Goal: Navigation & Orientation: Understand site structure

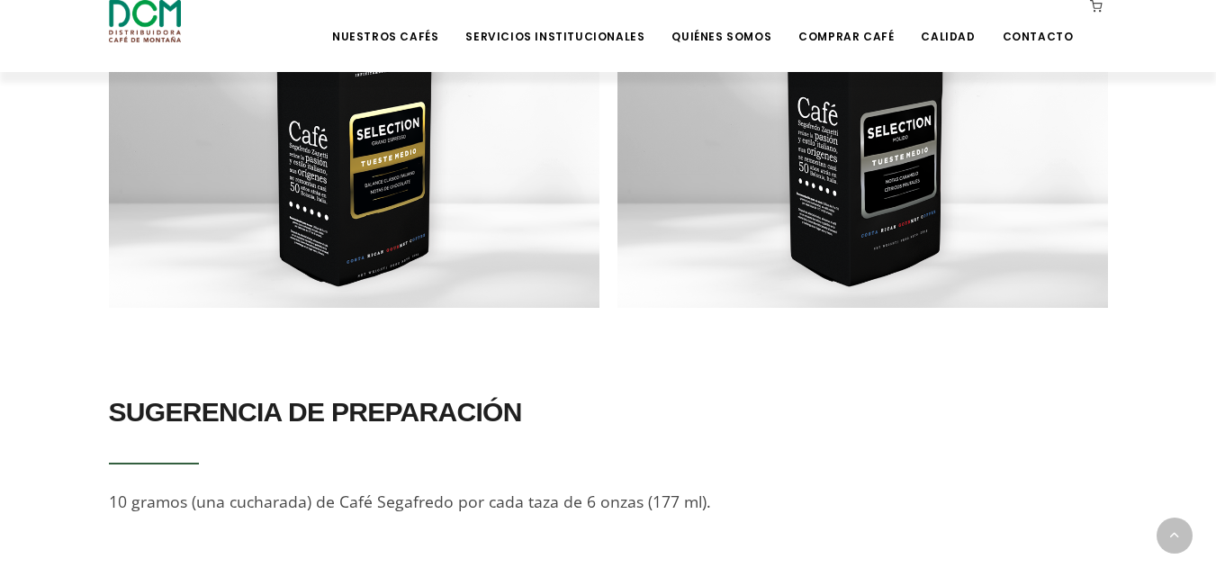
scroll to position [1816, 0]
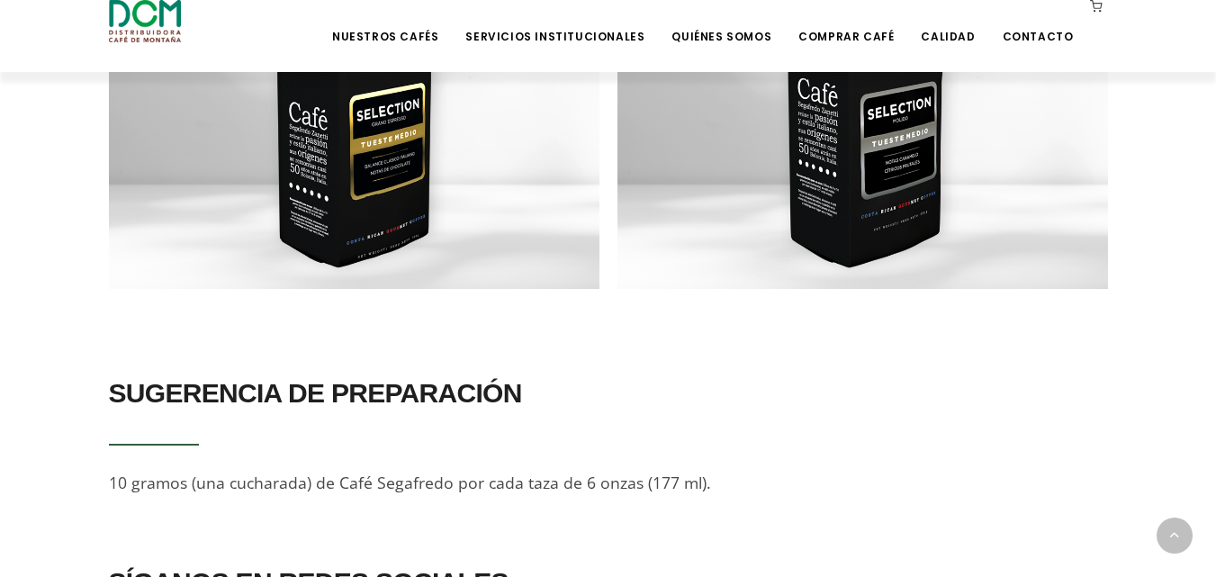
drag, startPoint x: 1213, startPoint y: 406, endPoint x: 1219, endPoint y: 442, distance: 36.4
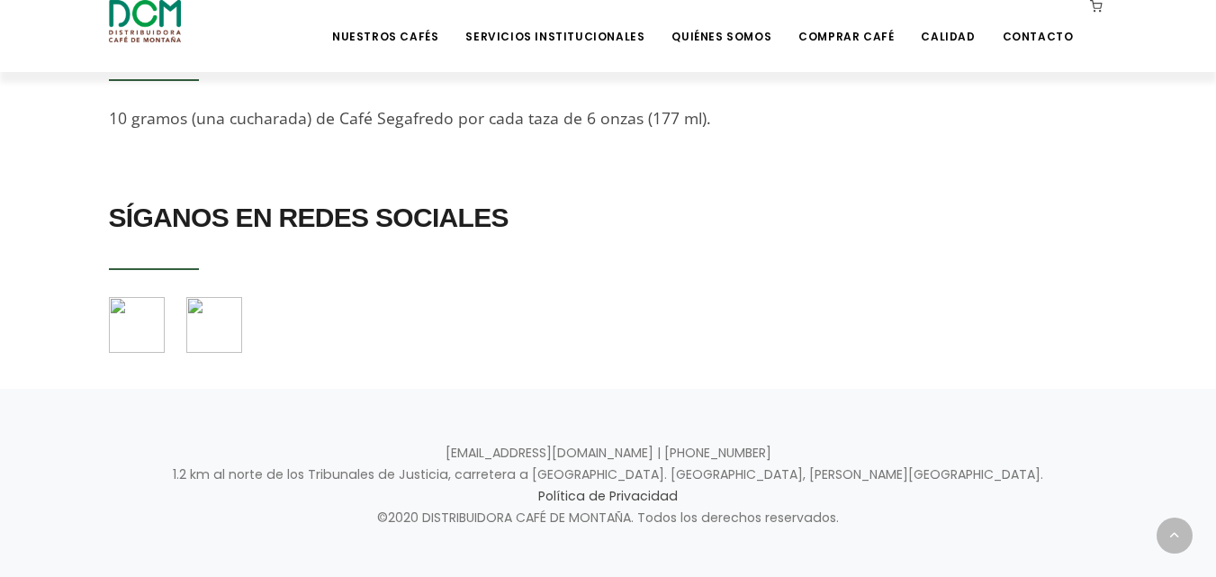
scroll to position [0, 0]
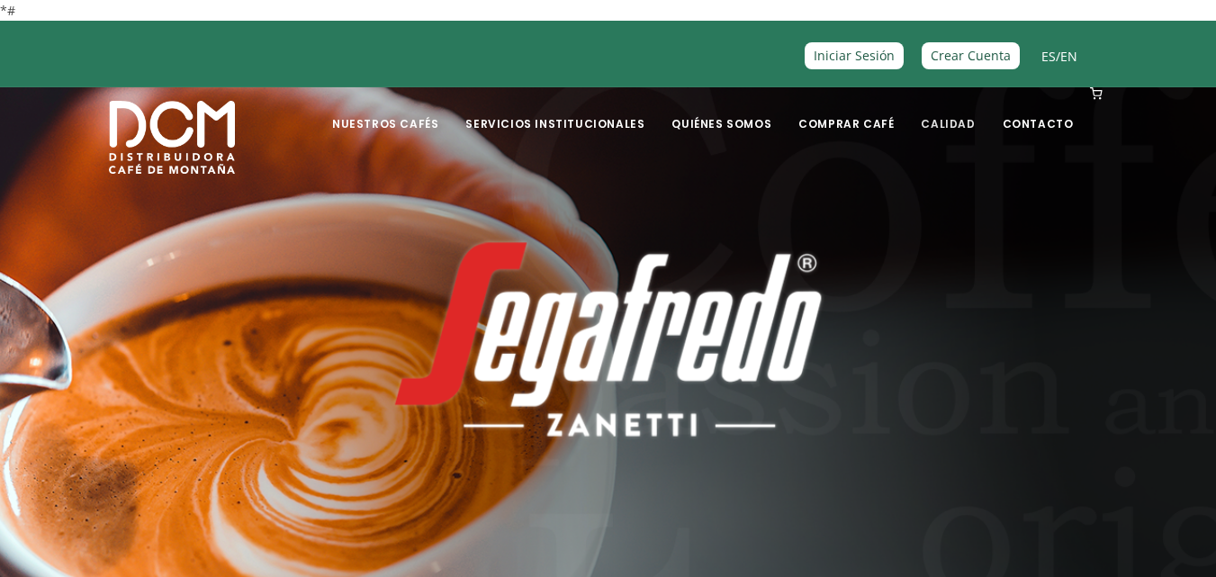
click at [943, 126] on link "Calidad" at bounding box center [948, 110] width 76 height 42
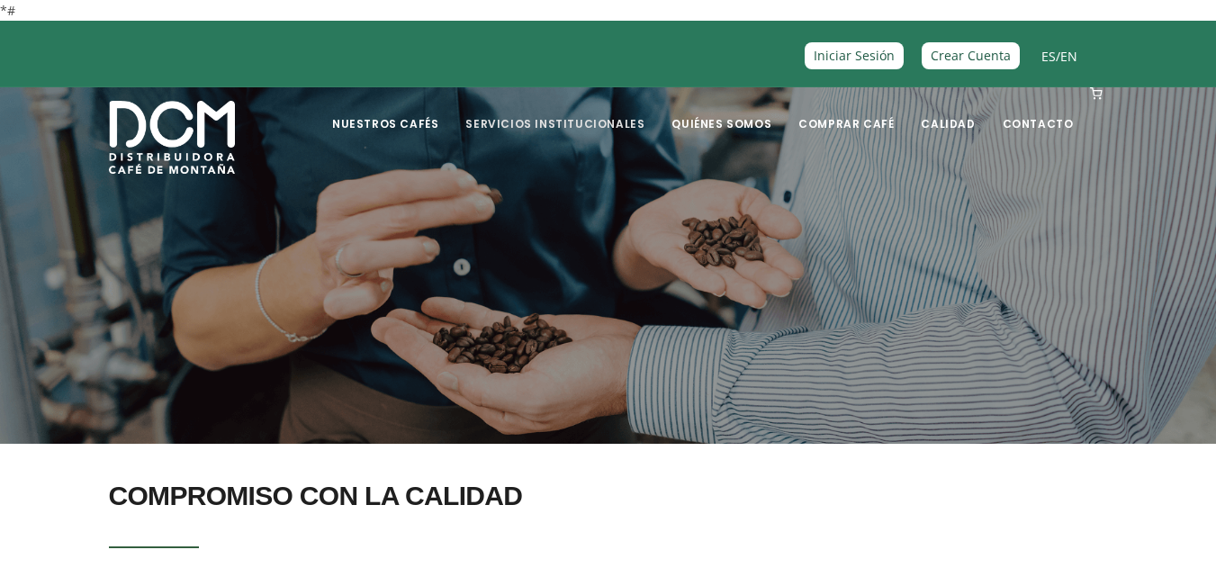
click at [625, 124] on link "Servicios Institucionales" at bounding box center [555, 110] width 201 height 42
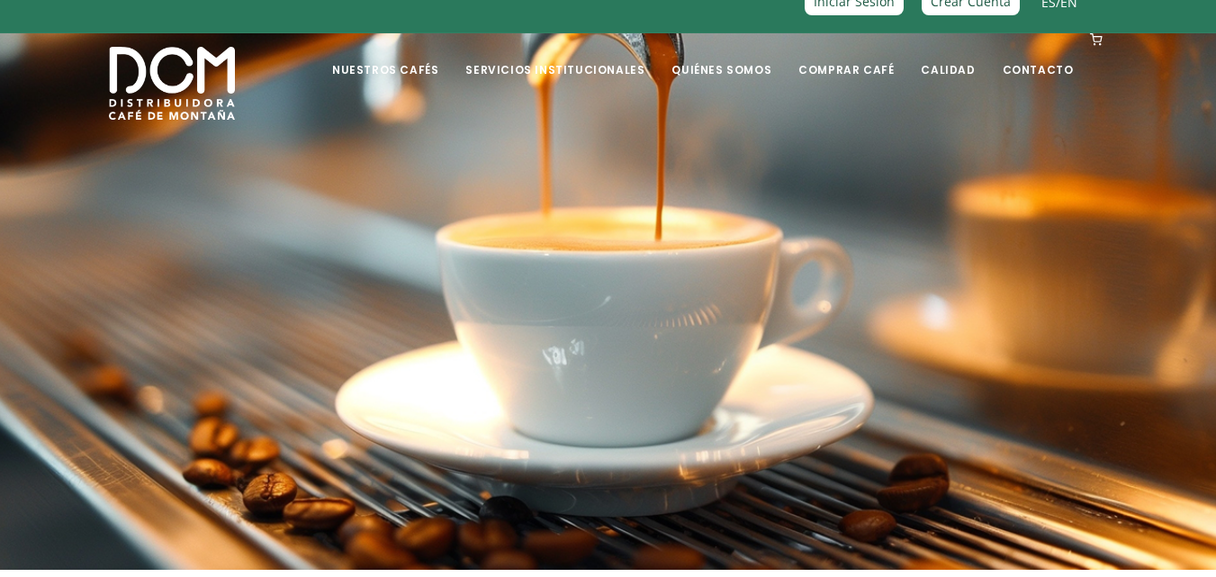
scroll to position [58, 0]
